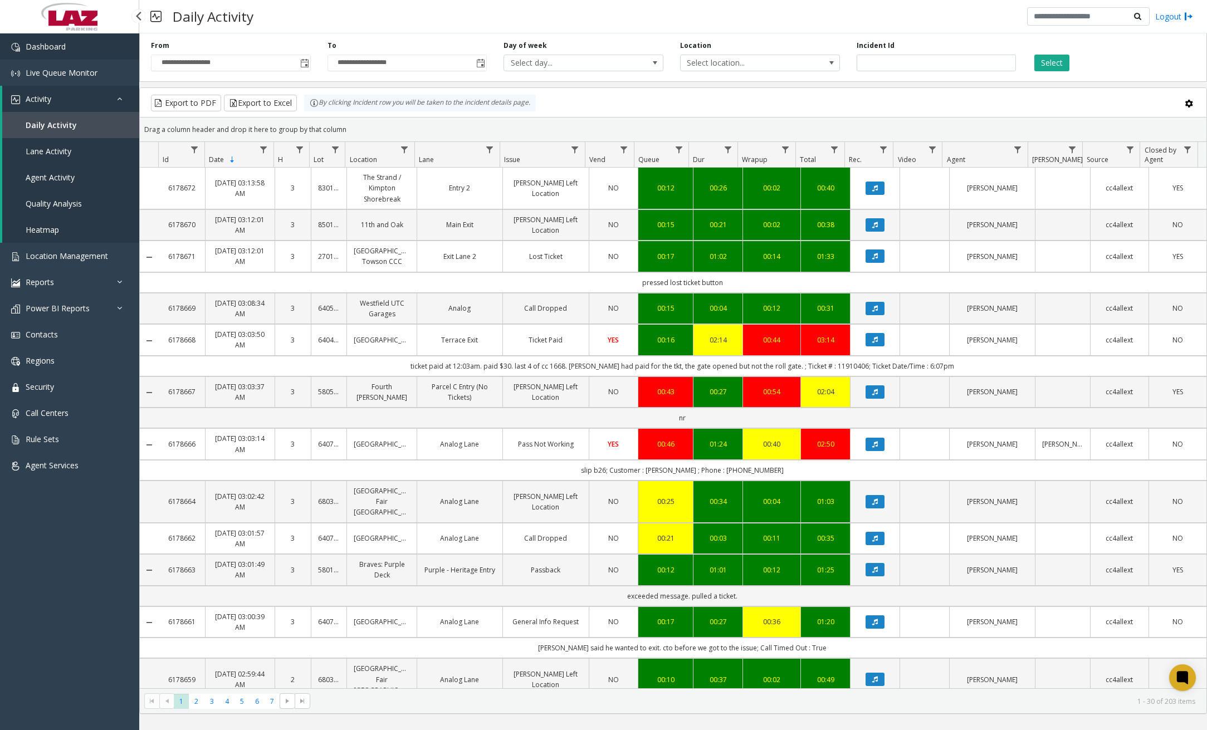
click at [60, 35] on link "Dashboard" at bounding box center [69, 46] width 139 height 26
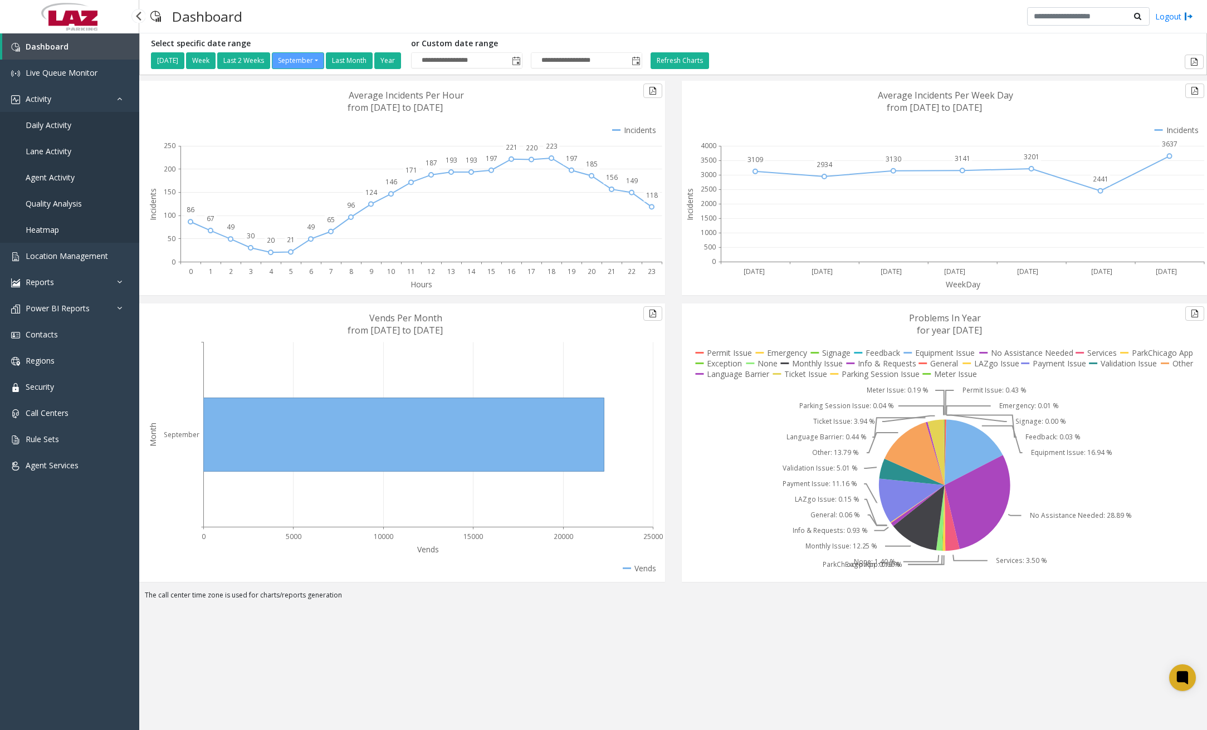
click at [47, 127] on span "Daily Activity" at bounding box center [49, 125] width 46 height 11
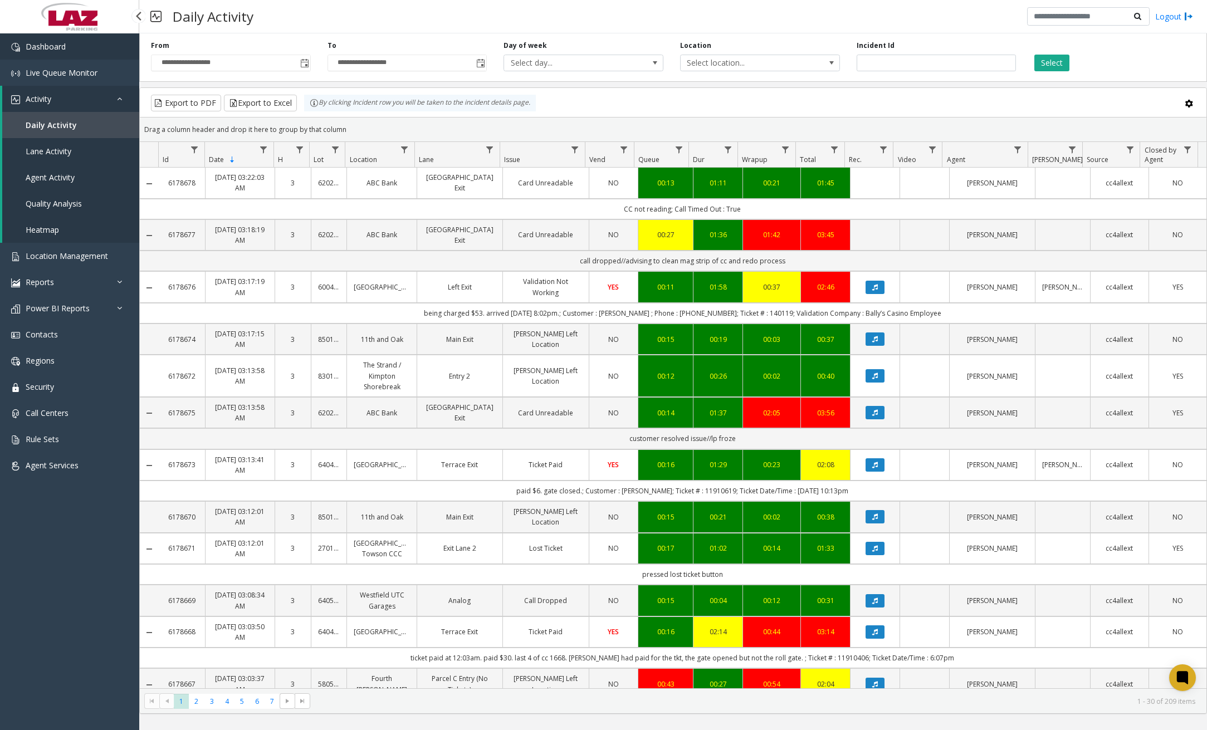
click at [72, 50] on link "Dashboard" at bounding box center [69, 46] width 139 height 26
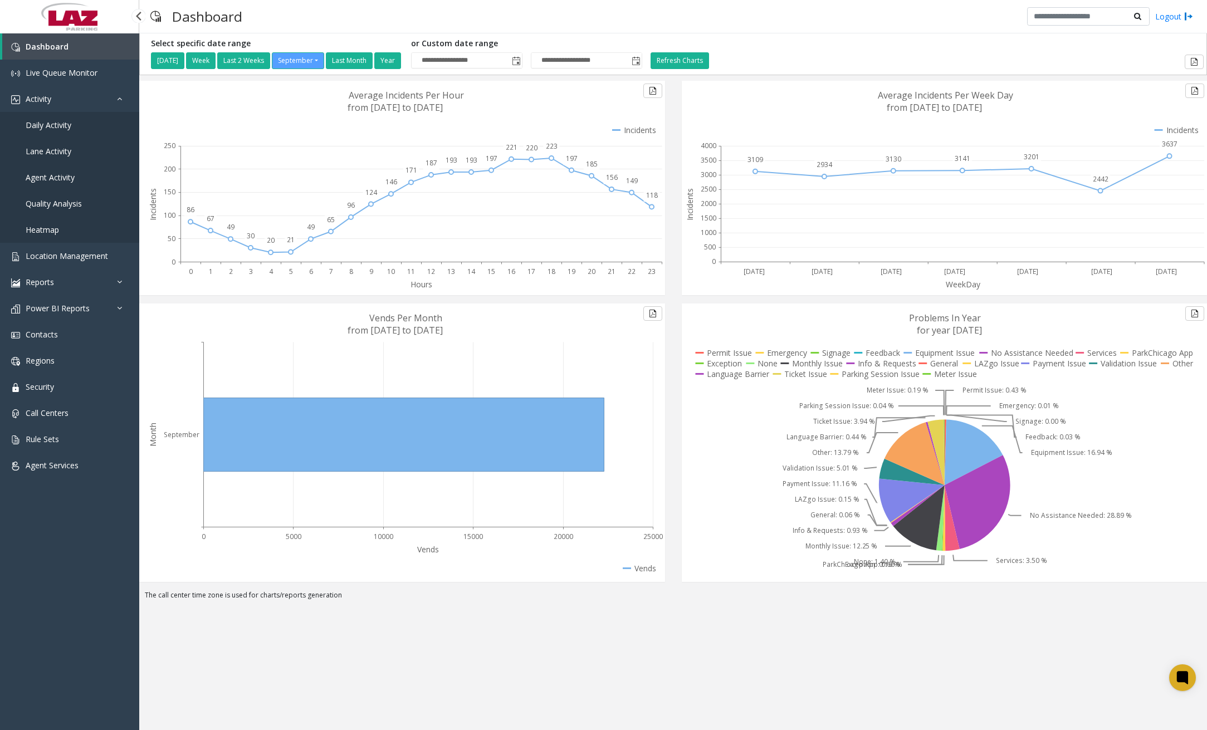
click at [50, 128] on span "Daily Activity" at bounding box center [49, 125] width 46 height 11
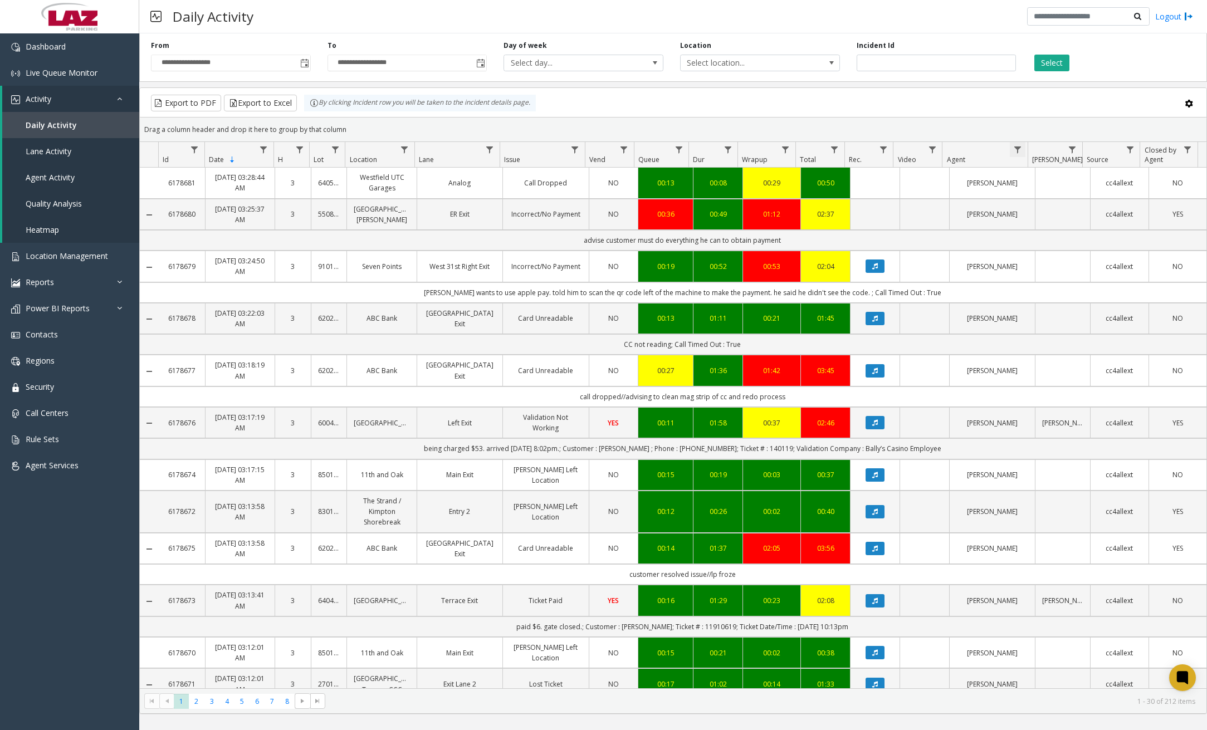
click at [1016, 149] on span "Data table" at bounding box center [1017, 149] width 9 height 9
click at [1056, 206] on input "Agent Filter" at bounding box center [1065, 197] width 95 height 19
type input "*****"
click at [1095, 302] on button "Filter" at bounding box center [1090, 301] width 46 height 25
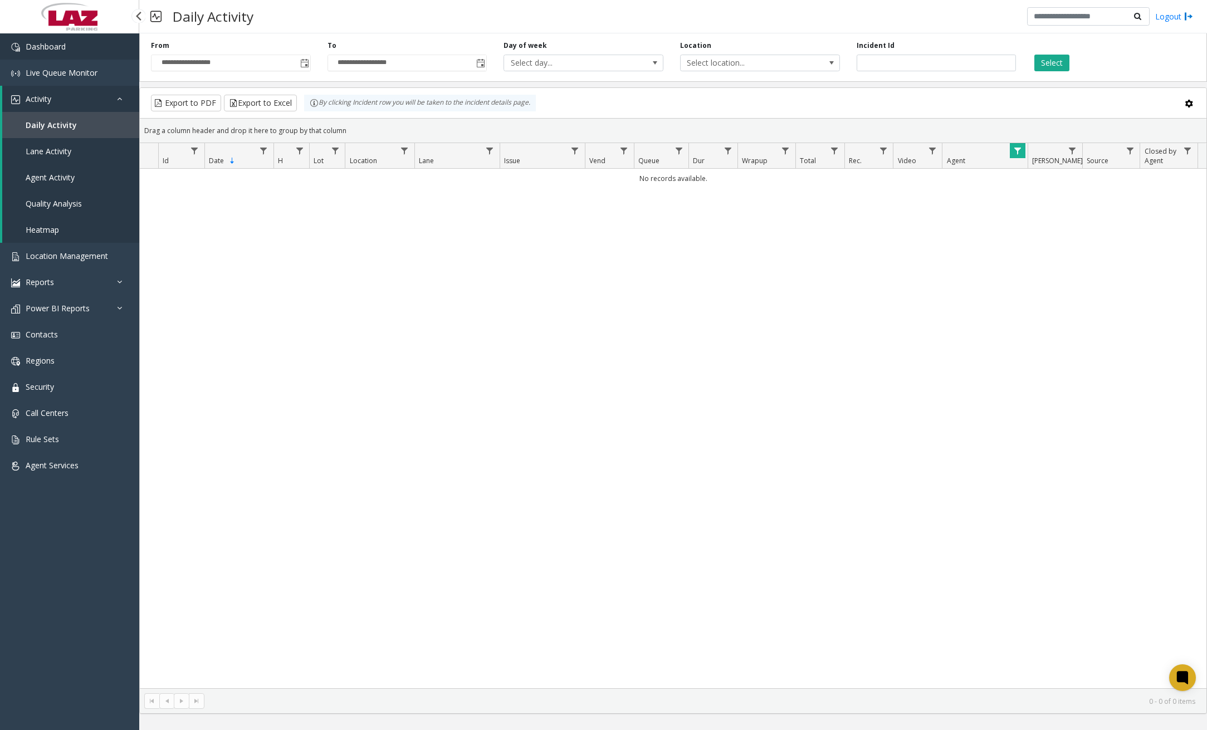
click at [92, 54] on link "Dashboard" at bounding box center [69, 46] width 139 height 26
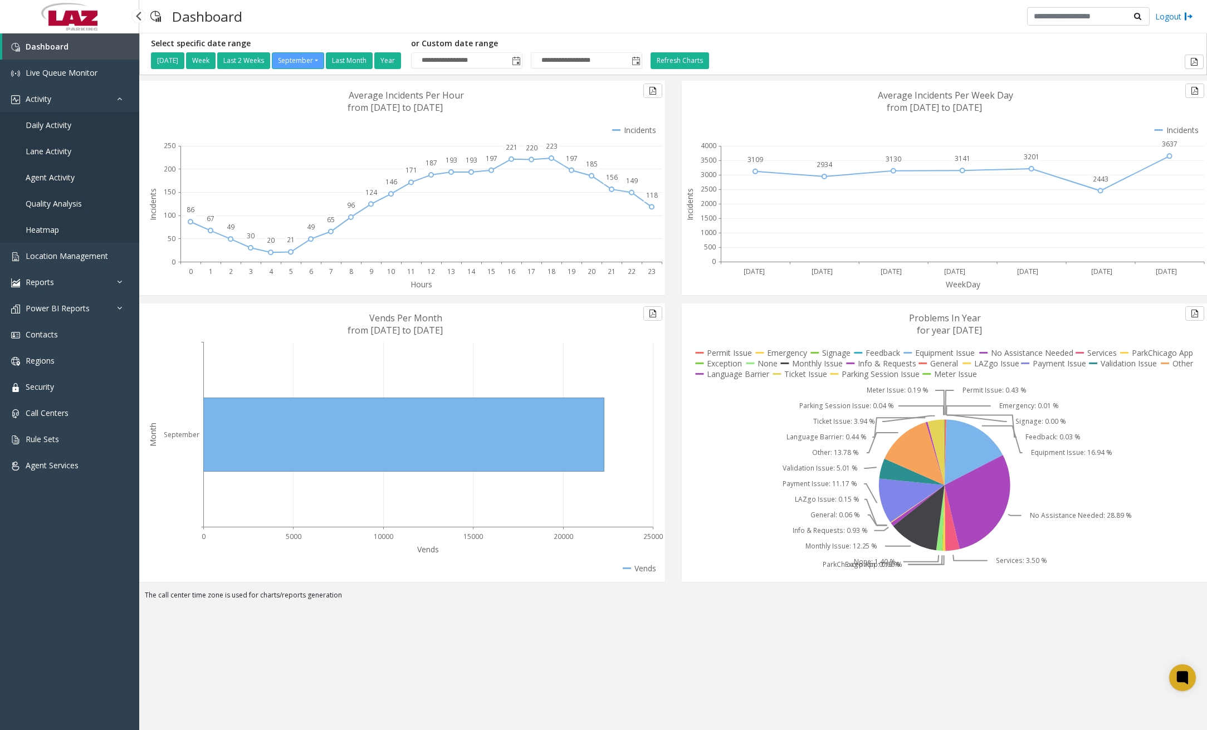
click at [68, 132] on link "Daily Activity" at bounding box center [69, 125] width 139 height 26
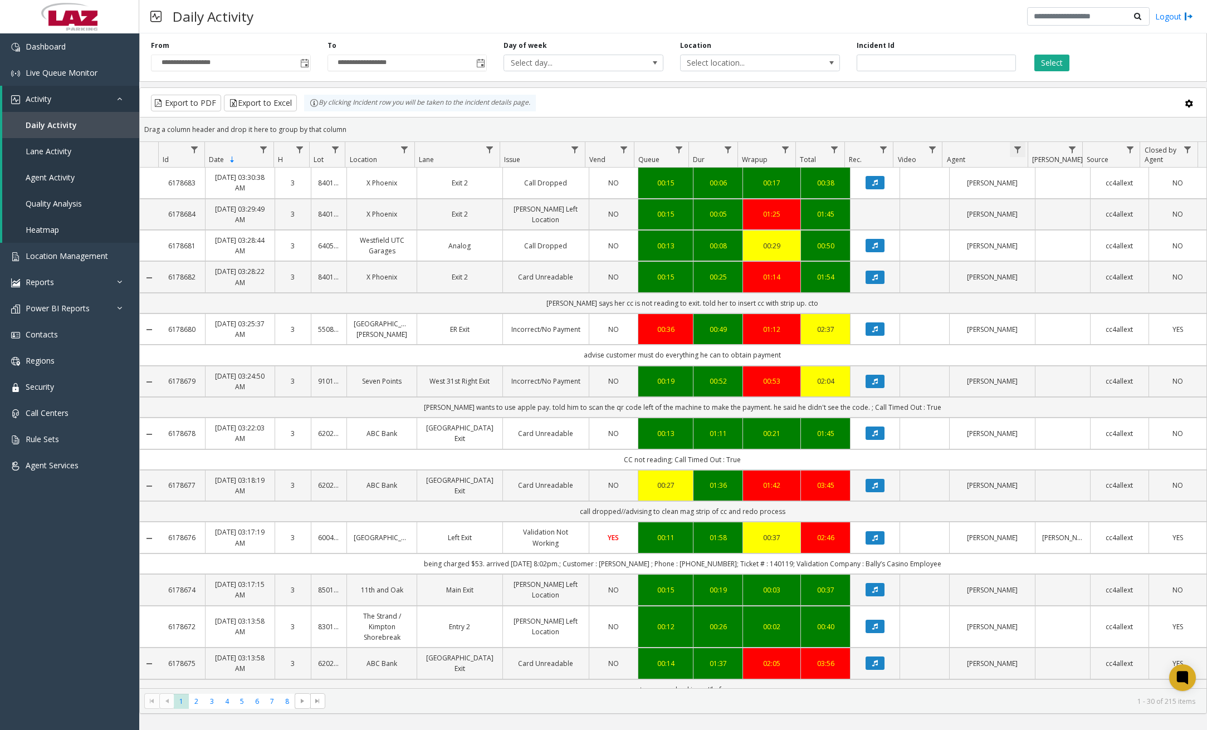
click at [1022, 146] on span "Data table" at bounding box center [1017, 149] width 9 height 9
click at [1039, 198] on input "Agent Filter" at bounding box center [1065, 197] width 95 height 19
type input "*****"
click at [1088, 301] on button "Filter" at bounding box center [1090, 301] width 46 height 25
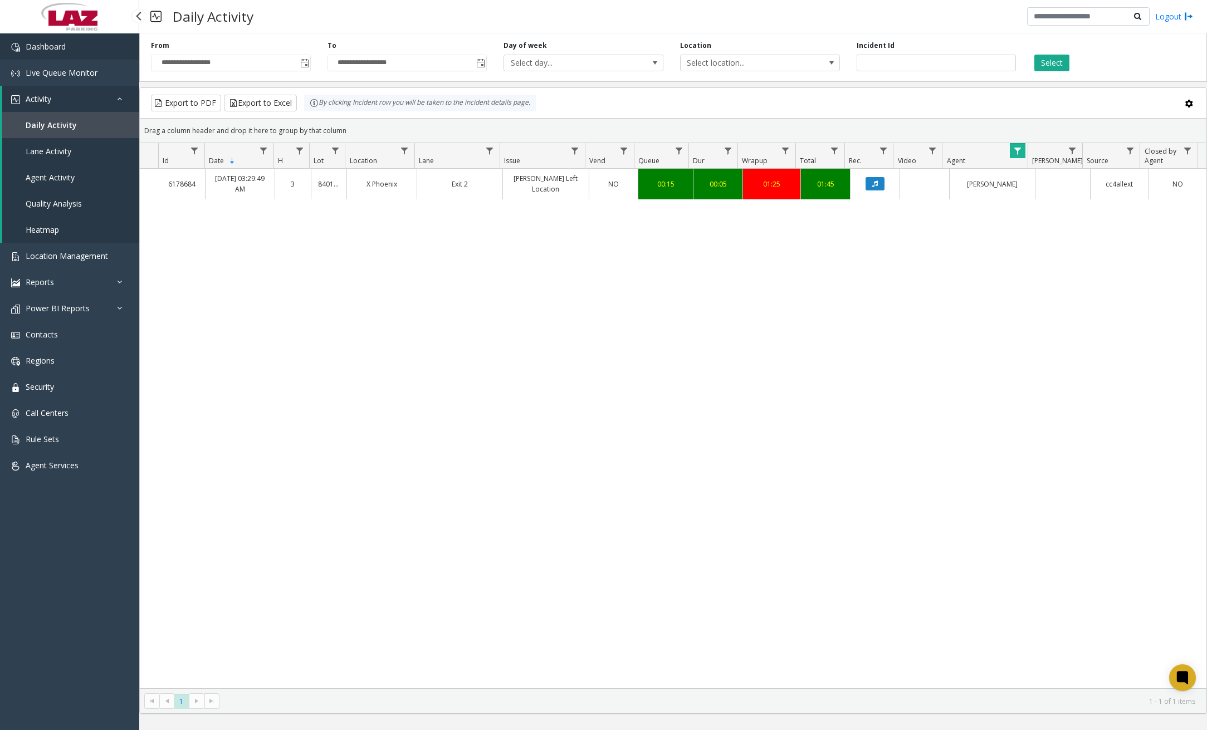
click at [69, 52] on link "Dashboard" at bounding box center [69, 46] width 139 height 26
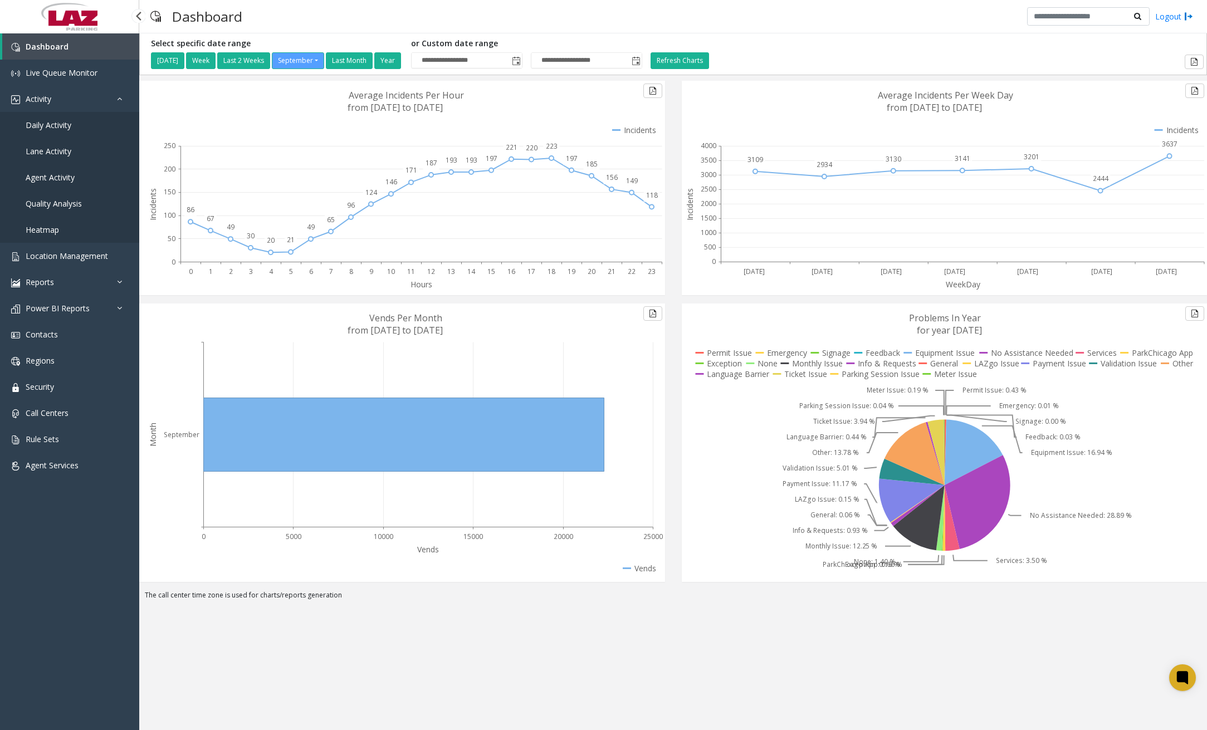
click at [60, 128] on span "Daily Activity" at bounding box center [49, 125] width 46 height 11
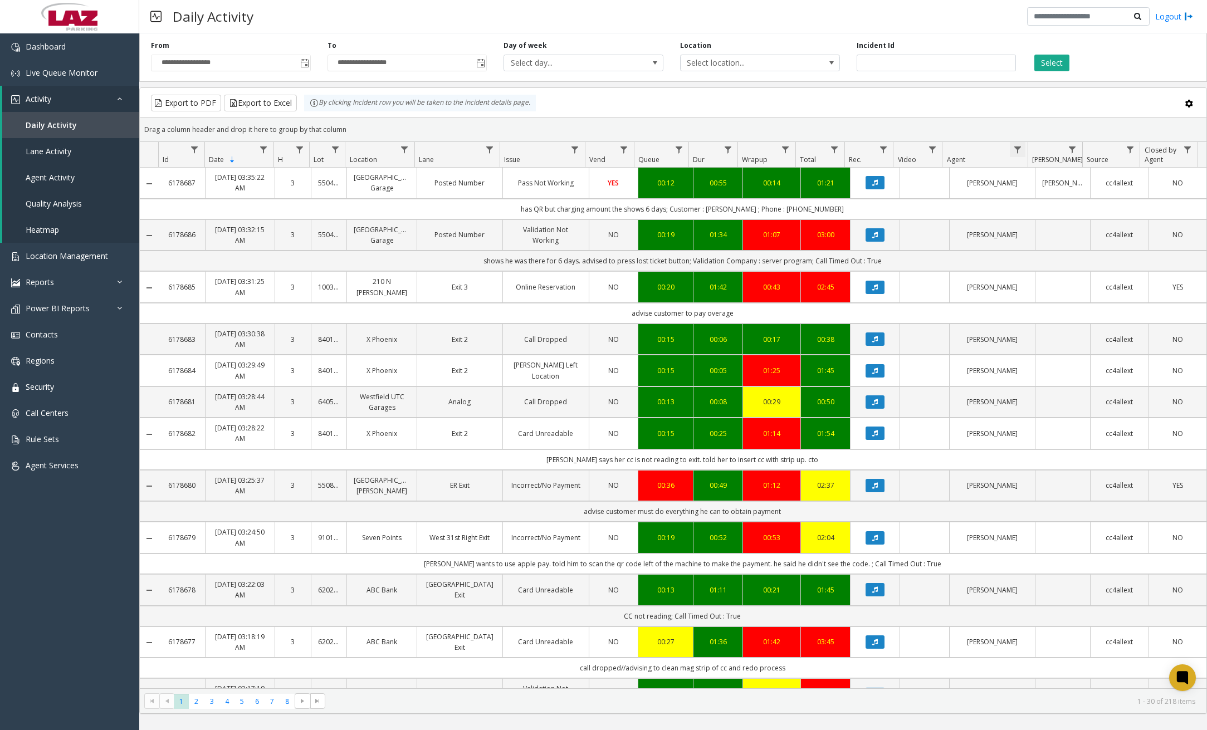
click at [1020, 151] on span "Data table" at bounding box center [1017, 149] width 9 height 9
click at [1035, 200] on input "Agent Filter" at bounding box center [1065, 197] width 95 height 19
type input "*****"
click at [1080, 300] on button "Filter" at bounding box center [1090, 301] width 46 height 25
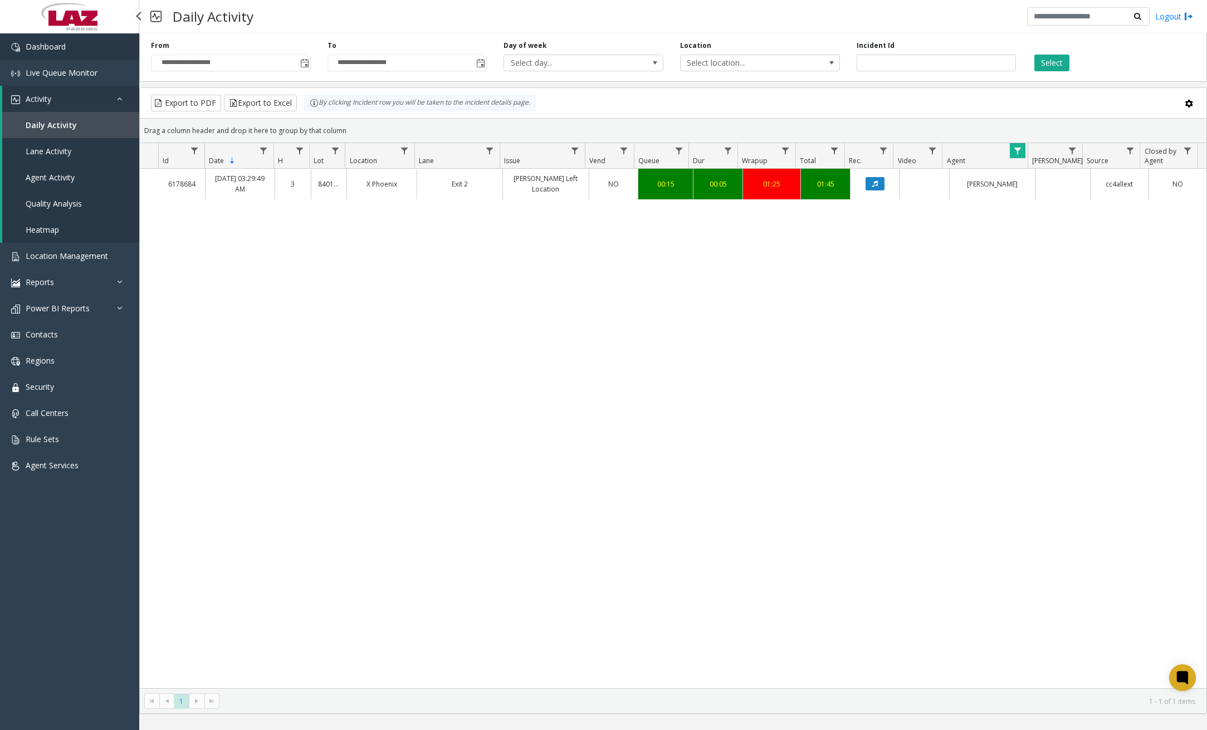
click at [66, 50] on link "Dashboard" at bounding box center [69, 46] width 139 height 26
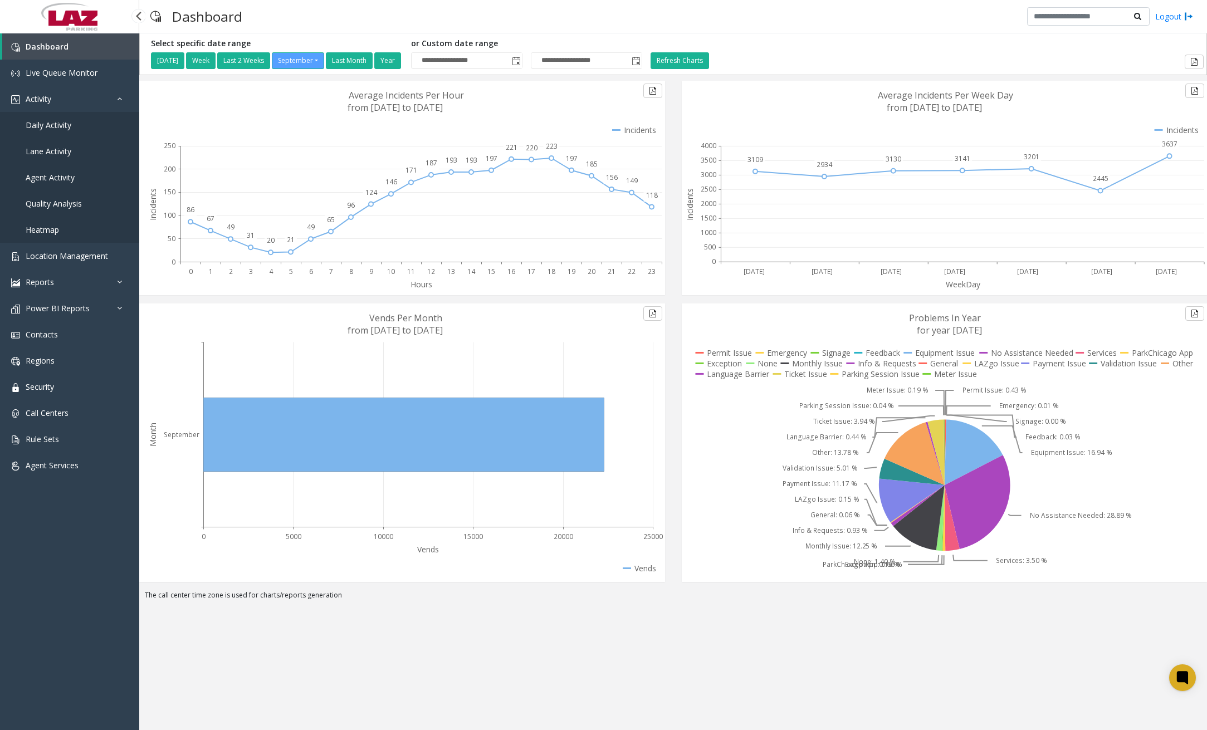
click at [68, 128] on span "Daily Activity" at bounding box center [49, 125] width 46 height 11
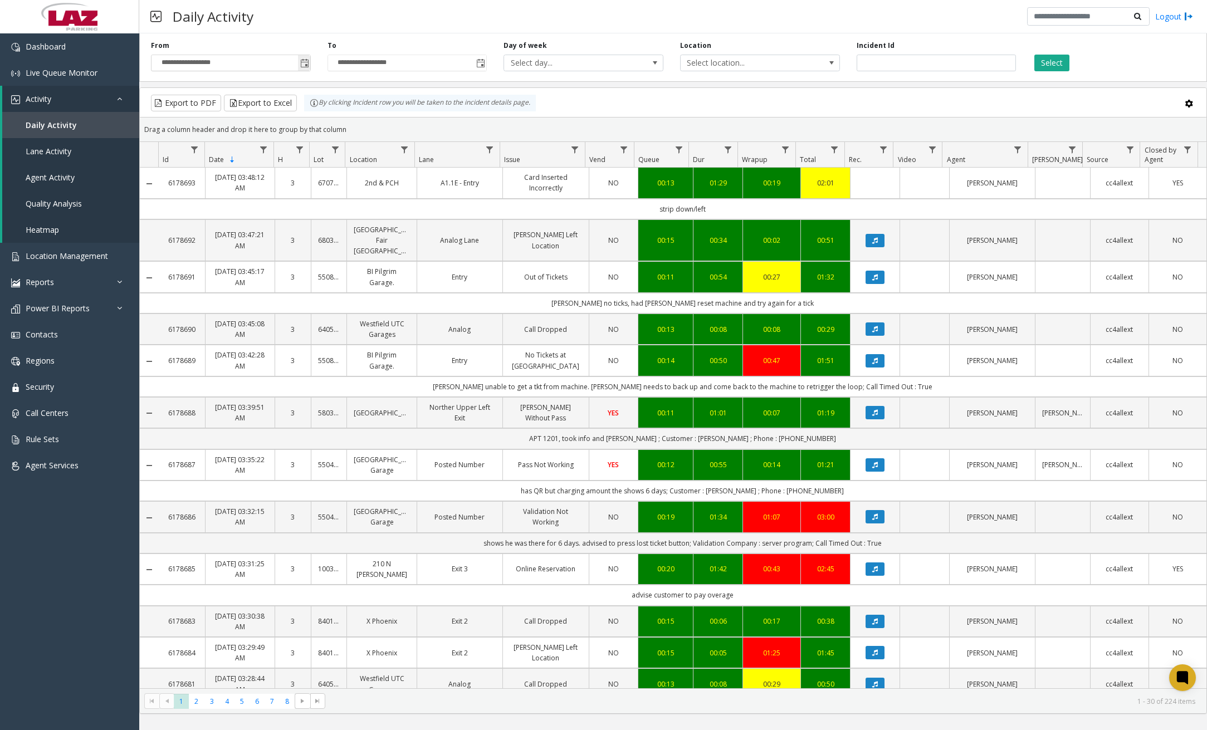
click at [308, 63] on span "Toggle popup" at bounding box center [304, 63] width 9 height 9
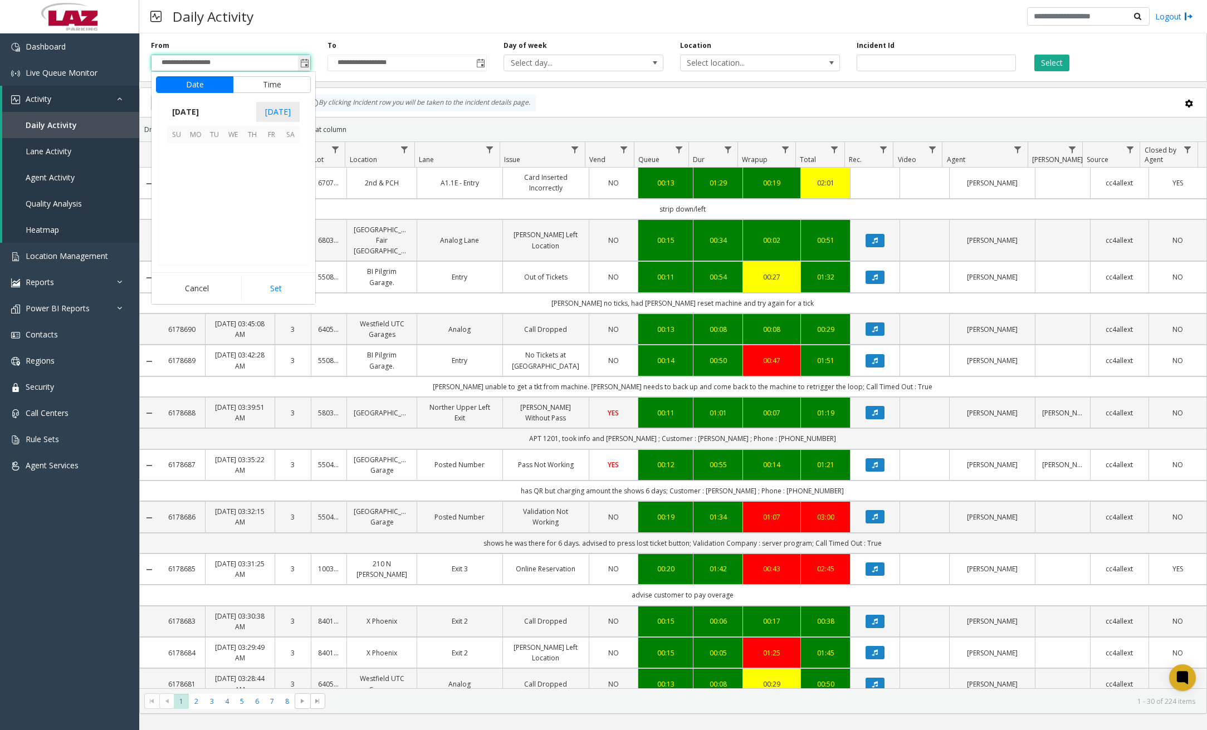
scroll to position [199920, 0]
click at [255, 206] on span "25" at bounding box center [252, 209] width 19 height 19
click at [180, 194] on span "11" at bounding box center [183, 193] width 9 height 11
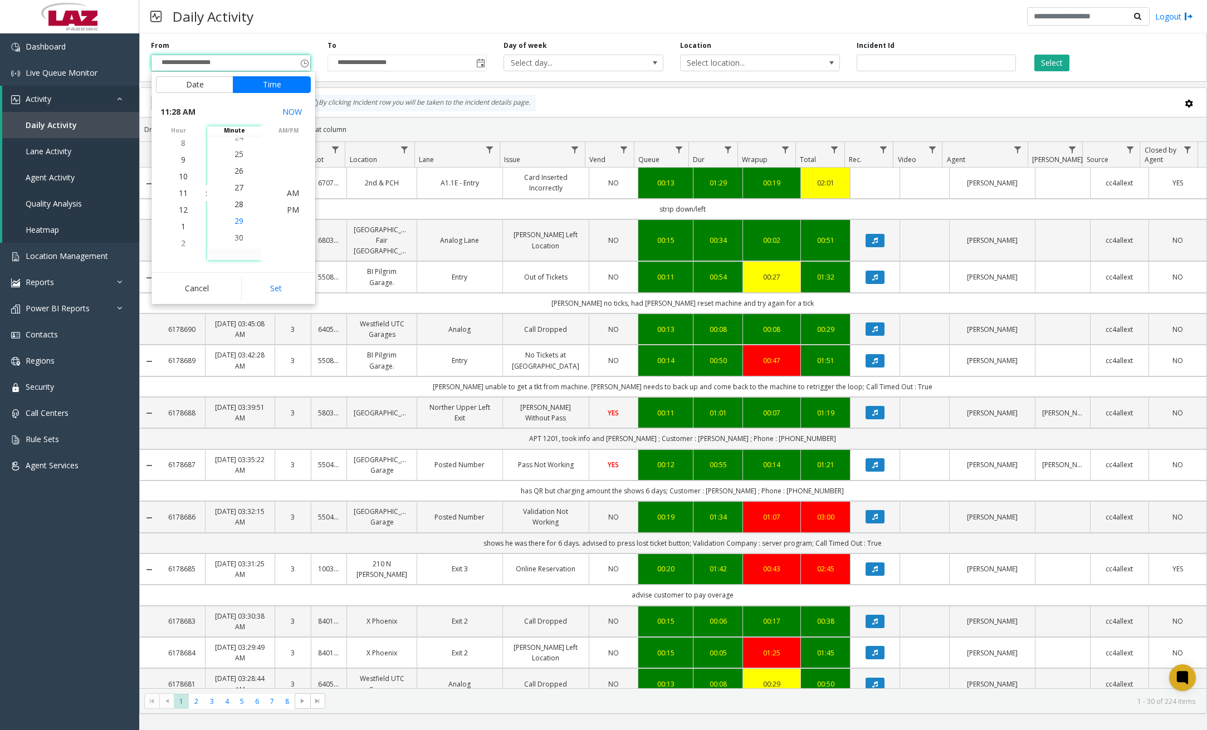
scroll to position [468, 0]
click at [235, 225] on span "30" at bounding box center [239, 226] width 9 height 11
click at [237, 192] on span "30" at bounding box center [239, 193] width 9 height 11
click at [287, 209] on span "PM" at bounding box center [293, 209] width 12 height 11
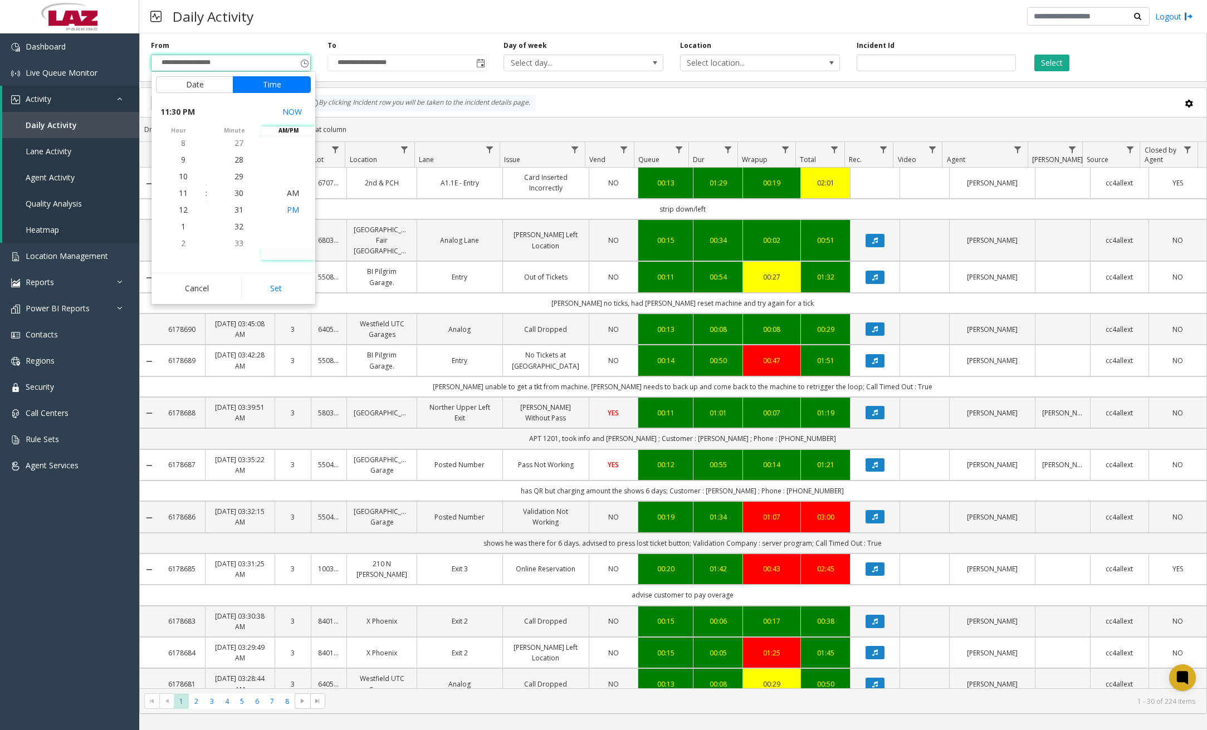
scroll to position [17, 0]
click at [284, 287] on button "Set" at bounding box center [276, 288] width 70 height 25
type input "**********"
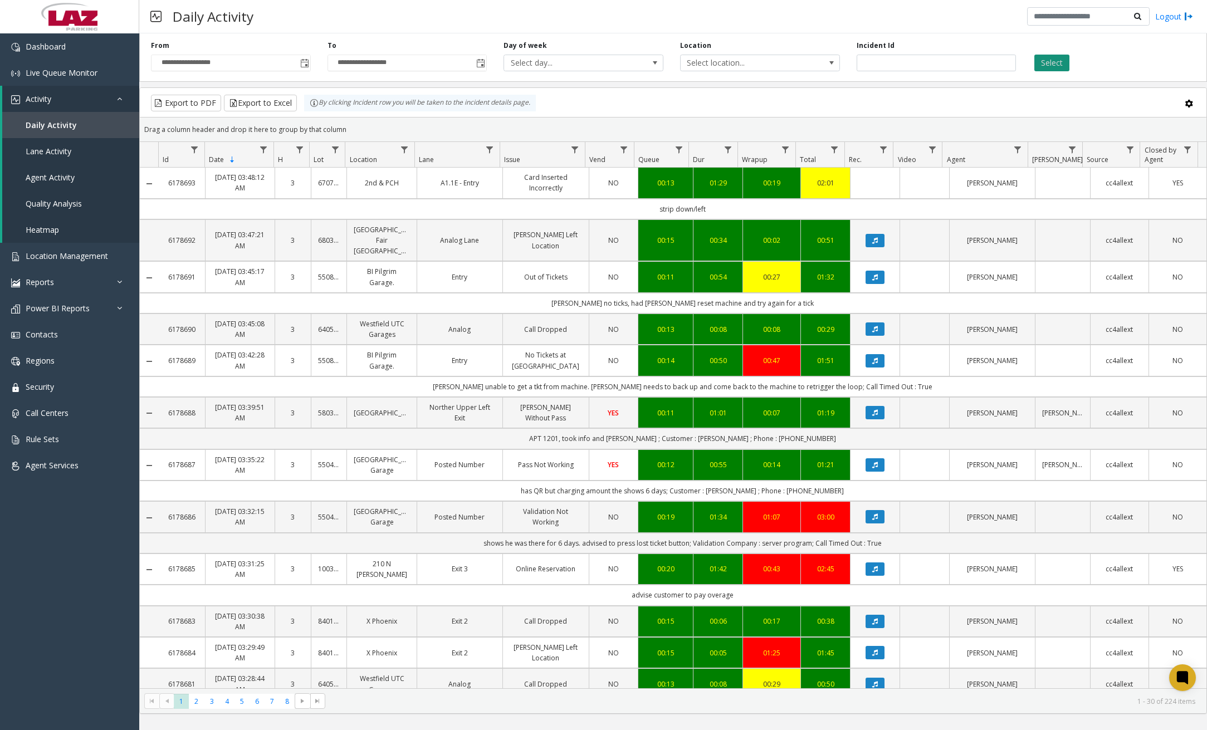
click at [1039, 65] on button "Select" at bounding box center [1051, 63] width 35 height 17
click at [408, 151] on span "Data table" at bounding box center [404, 149] width 9 height 9
click at [437, 198] on input "Location Filter" at bounding box center [452, 197] width 95 height 19
type input "******"
click at [478, 300] on button "Filter" at bounding box center [477, 301] width 46 height 25
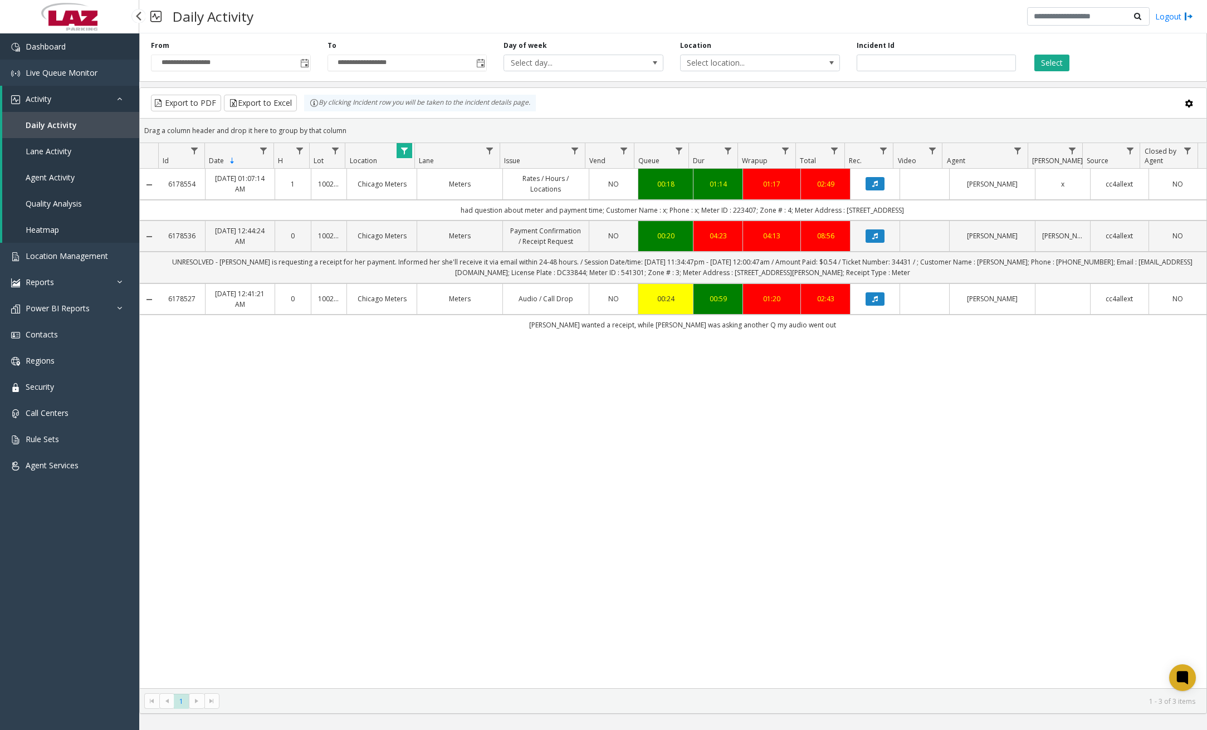
click at [89, 39] on link "Dashboard" at bounding box center [69, 46] width 139 height 26
